Goal: Information Seeking & Learning: Compare options

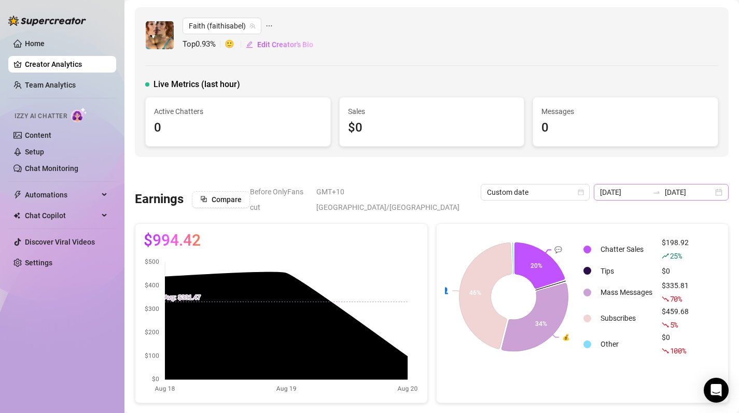
click at [718, 193] on div "[DATE] [DATE]" at bounding box center [661, 192] width 135 height 17
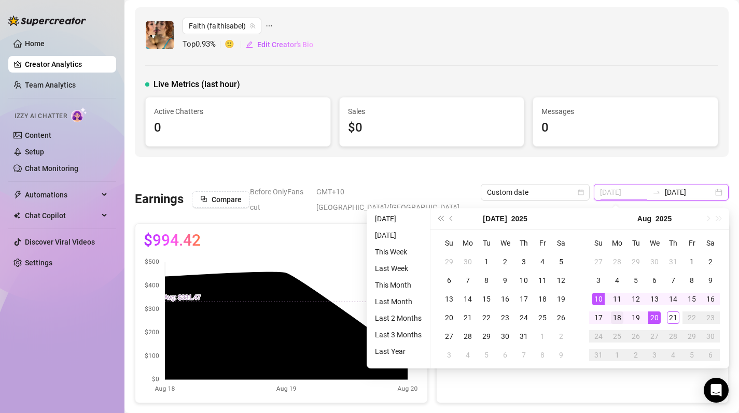
type input "[DATE]"
click at [620, 317] on div "18" at bounding box center [617, 318] width 12 height 12
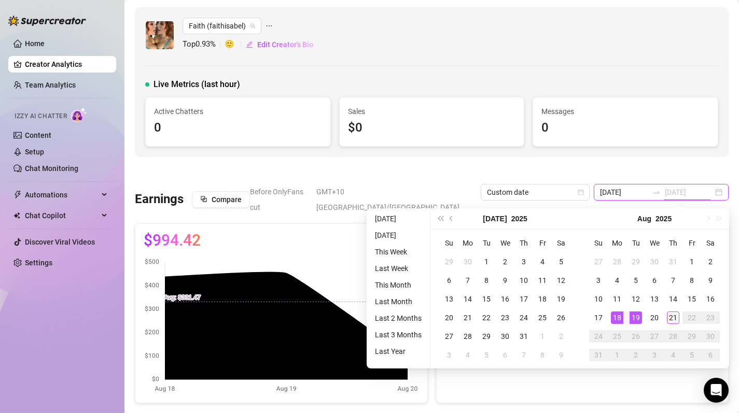
type input "[DATE]"
click at [678, 319] on div "21" at bounding box center [673, 318] width 12 height 12
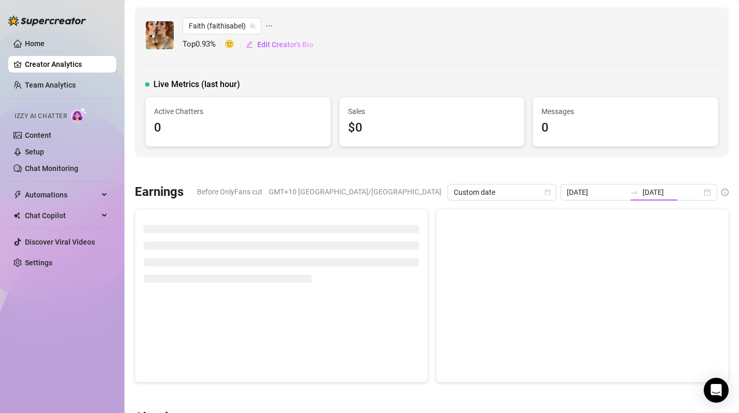
type input "[DATE]"
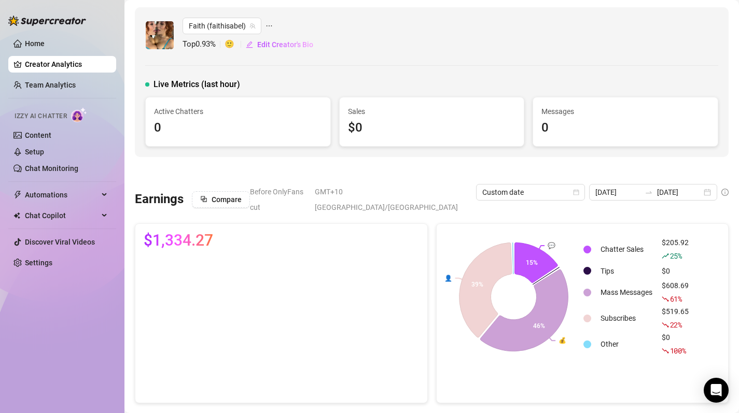
click at [569, 201] on div "Earnings Compare Before OnlyFans cut GMT+10 [GEOGRAPHIC_DATA]/[GEOGRAPHIC_DATA]…" at bounding box center [432, 293] width 602 height 219
click at [573, 189] on icon "calendar" at bounding box center [576, 192] width 6 height 6
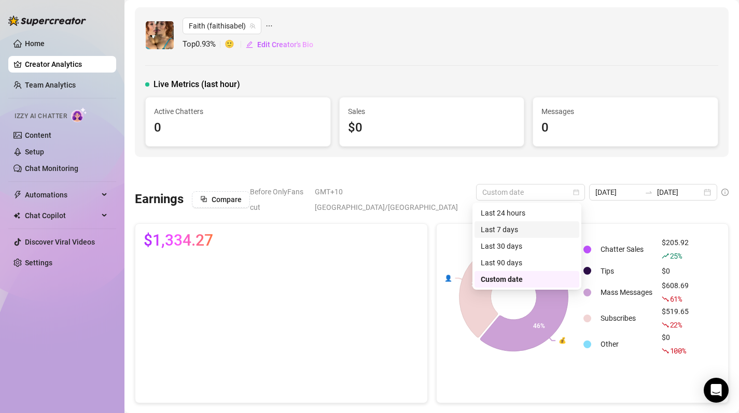
click at [533, 248] on div "Last 30 days" at bounding box center [527, 246] width 92 height 11
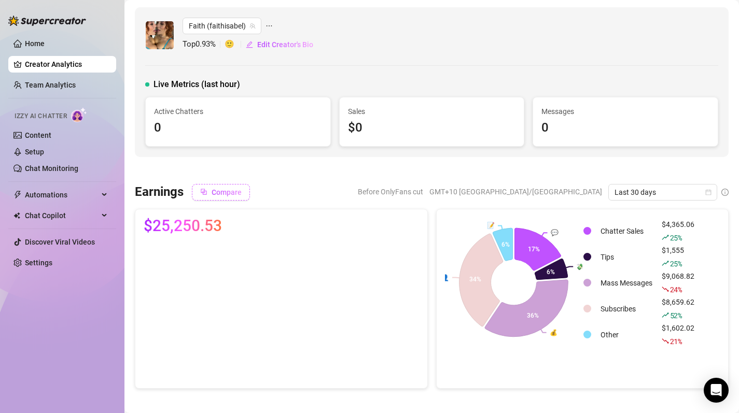
click at [223, 191] on span "Compare" at bounding box center [227, 192] width 30 height 8
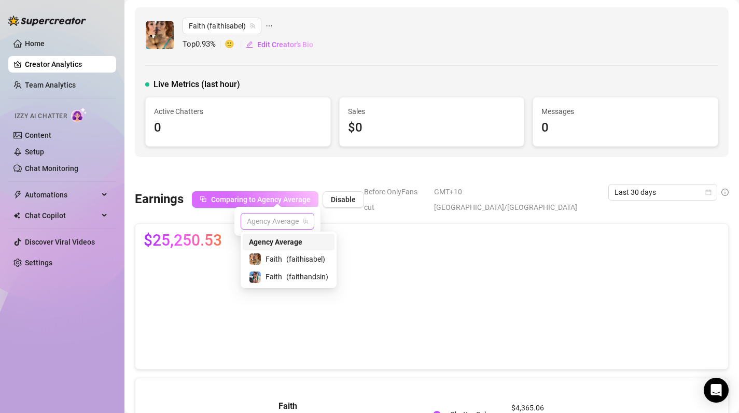
click at [288, 220] on span "Agency Average" at bounding box center [277, 222] width 61 height 16
click at [289, 254] on span "( faithisabel )" at bounding box center [305, 259] width 39 height 11
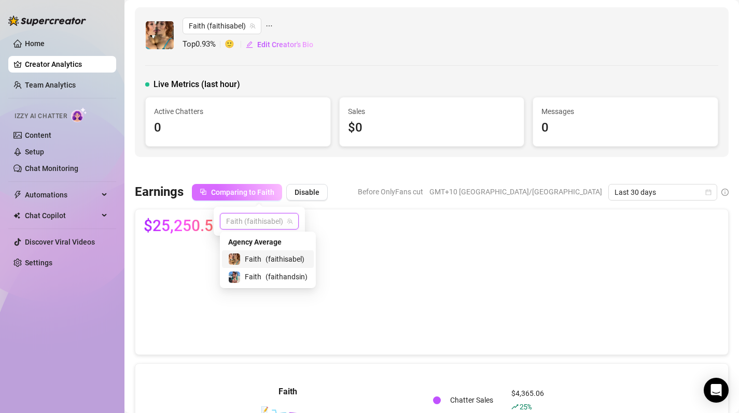
click at [283, 226] on span "Faith (faithisabel)" at bounding box center [259, 222] width 66 height 16
click at [275, 270] on div "Faith ( faithandsin )" at bounding box center [268, 277] width 92 height 18
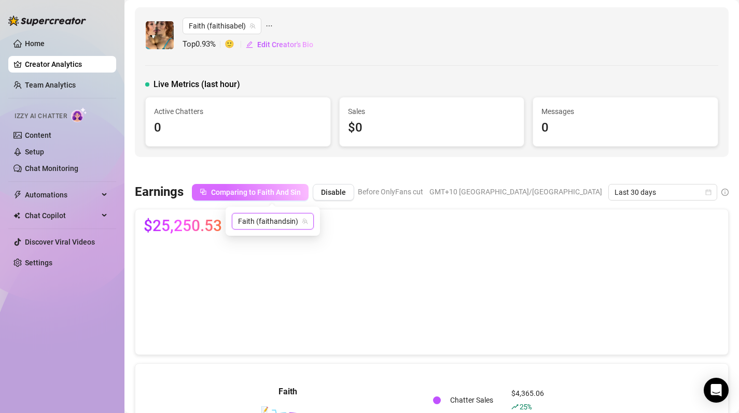
click at [411, 230] on div "$25,250.53" at bounding box center [432, 226] width 576 height 17
click at [277, 196] on button "Comparing to Faith And Sin" at bounding box center [250, 192] width 117 height 17
click at [270, 220] on span "Faith (faithandsin)" at bounding box center [272, 222] width 69 height 16
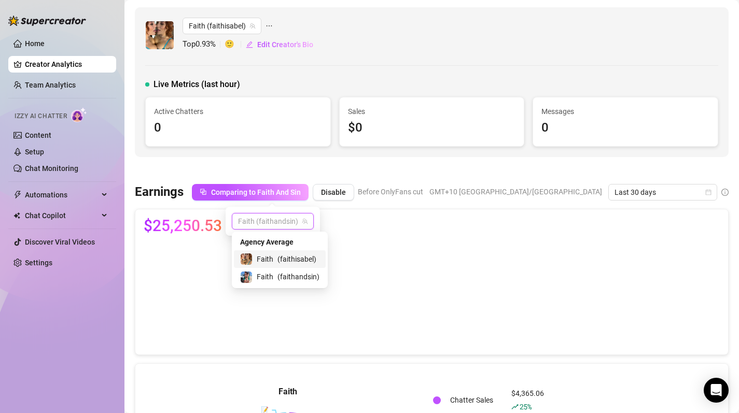
click at [271, 253] on div "Faith ( faithisabel )" at bounding box center [279, 259] width 79 height 12
